Goal: Check status: Check status

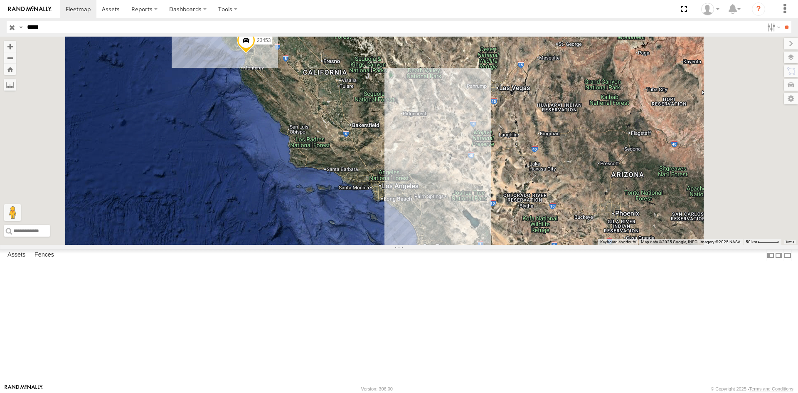
click at [0, 0] on div "23453" at bounding box center [0, 0] width 0 height 0
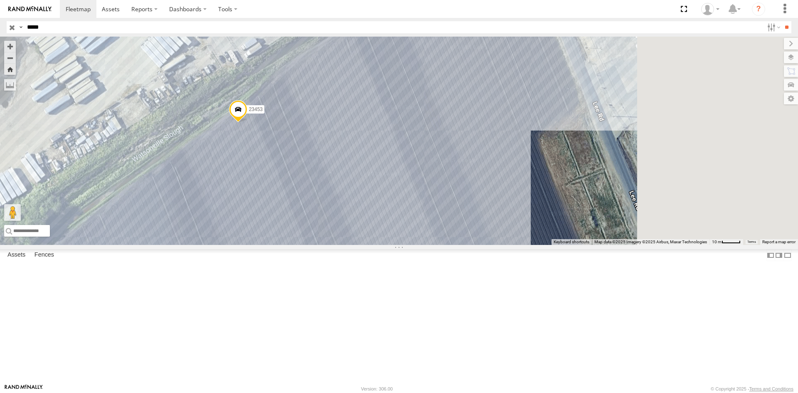
drag, startPoint x: 546, startPoint y: 98, endPoint x: 383, endPoint y: 193, distance: 188.4
click at [384, 202] on div "23453" at bounding box center [399, 141] width 798 height 208
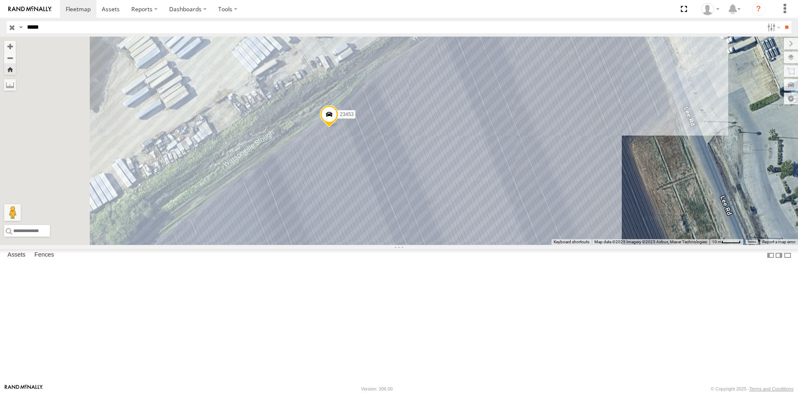
drag, startPoint x: 290, startPoint y: 177, endPoint x: 523, endPoint y: 131, distance: 237.3
click at [523, 131] on div "23453" at bounding box center [399, 141] width 798 height 208
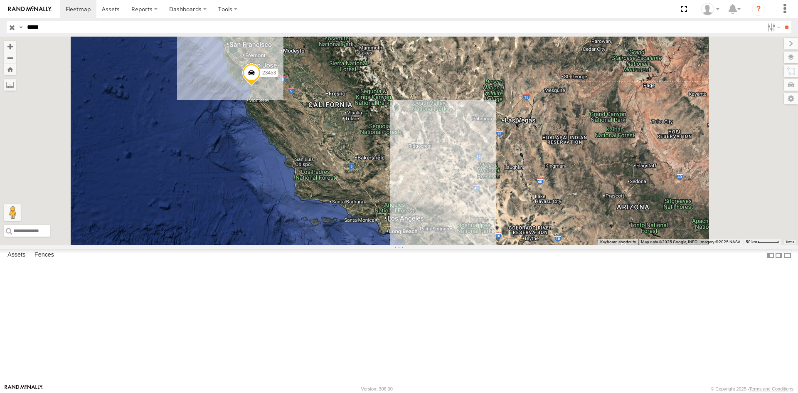
drag, startPoint x: 314, startPoint y: 134, endPoint x: 301, endPoint y: 192, distance: 58.8
click at [301, 193] on div "23453 23453 4G" at bounding box center [399, 141] width 798 height 208
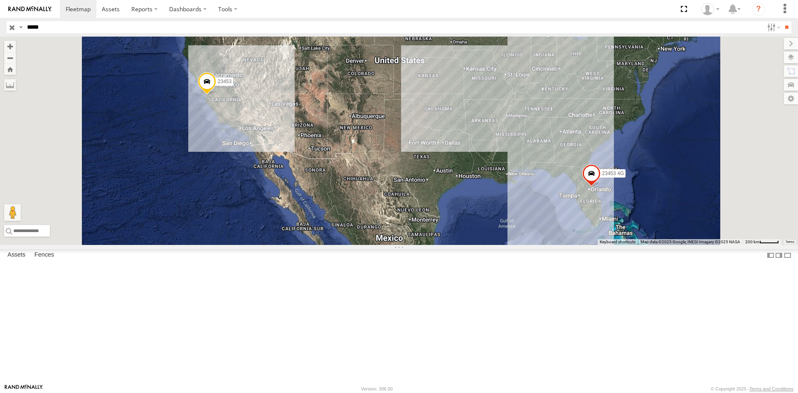
drag, startPoint x: -2, startPoint y: 27, endPoint x: -62, endPoint y: 24, distance: 59.1
click at [0, 24] on html at bounding box center [399, 196] width 798 height 393
type input "*****"
click at [782, 21] on input "**" at bounding box center [787, 27] width 10 height 12
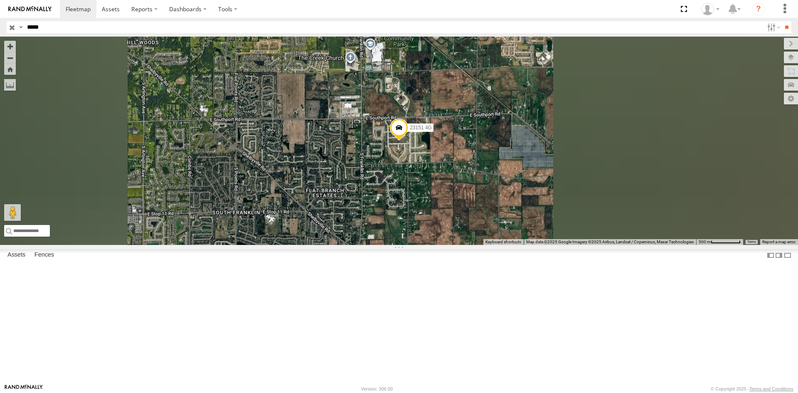
click at [0, 0] on div "23151 4G" at bounding box center [0, 0] width 0 height 0
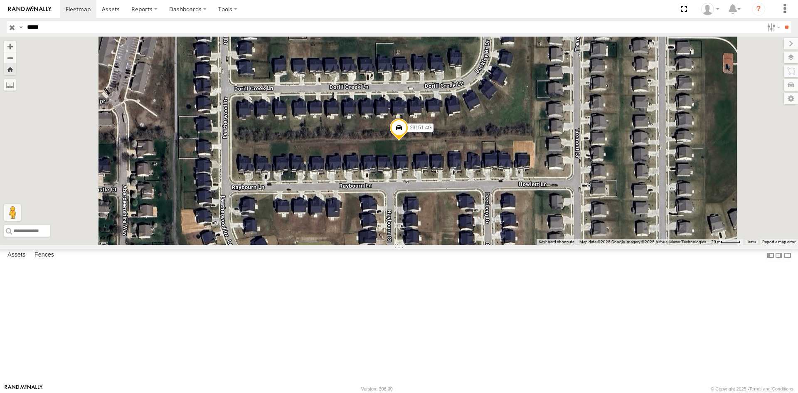
click at [0, 0] on div "23151 All Assets" at bounding box center [0, 0] width 0 height 0
